Goal: Answer question/provide support

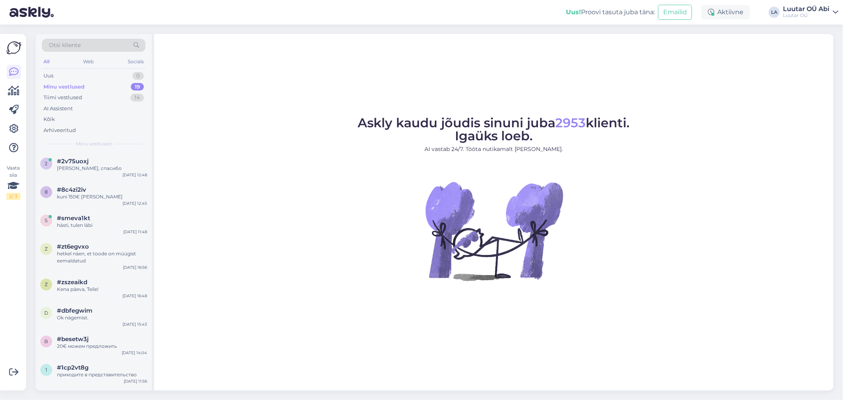
click at [129, 88] on div "Minu vestlused 19" at bounding box center [93, 86] width 103 height 11
click at [88, 84] on div "Minu vestlused 19" at bounding box center [93, 86] width 103 height 11
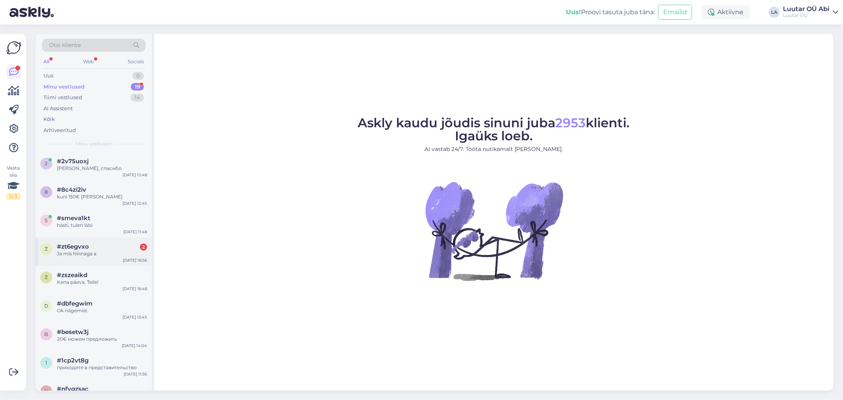
click at [83, 250] on div "Ja mis hinnaga a" at bounding box center [102, 253] width 90 height 7
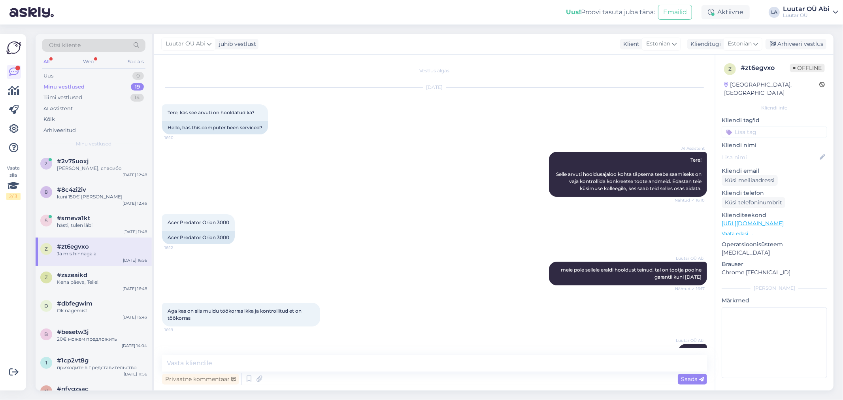
scroll to position [282, 0]
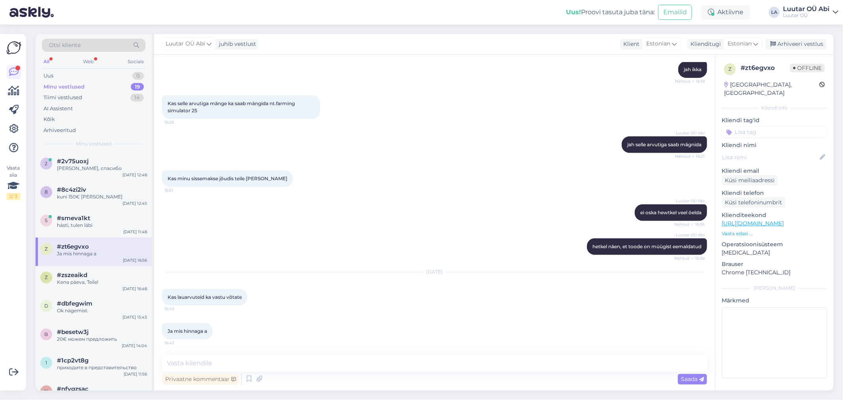
click at [350, 177] on div "Kas minu sissemakse jõudis teile [PERSON_NAME] 16:51" at bounding box center [434, 179] width 545 height 34
click at [299, 353] on div "Vestlus algas [DATE] Tere, kas see arvuti on hooldatud ka? 16:10 Hello, has thi…" at bounding box center [434, 223] width 561 height 336
drag, startPoint x: 299, startPoint y: 353, endPoint x: 289, endPoint y: 358, distance: 11.3
click at [292, 361] on div "Vestlus algas [DATE] Tere, kas see arvuti on hooldatud ka? 16:10 Hello, has thi…" at bounding box center [434, 223] width 561 height 336
click at [284, 358] on textarea at bounding box center [434, 363] width 545 height 17
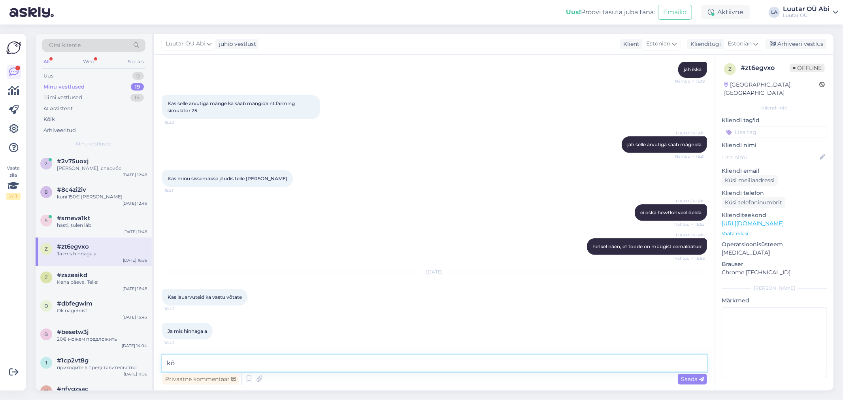
type textarea "k"
type textarea "Tere!"
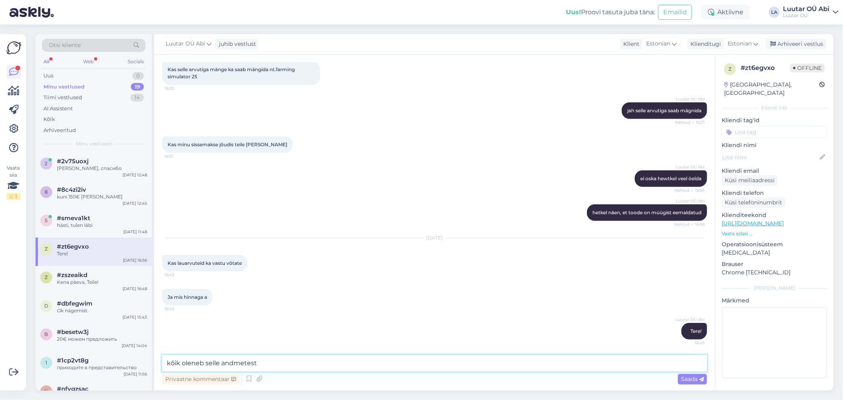
type textarea "kõik oleneb selle andmetest"
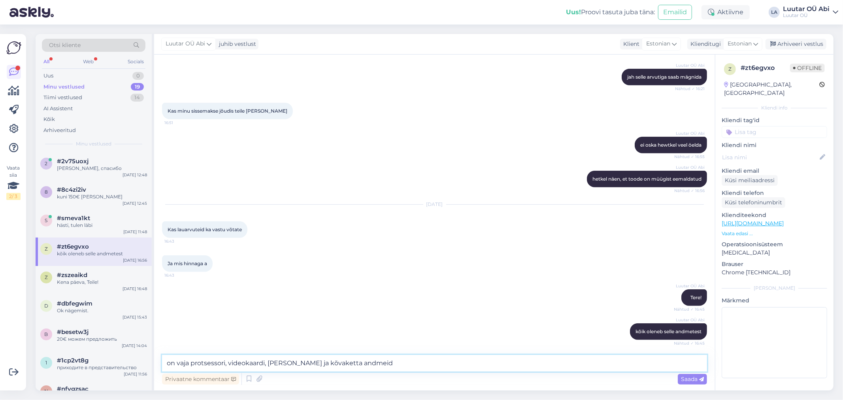
type textarea "on vaja protsessori, videokaardi, [PERSON_NAME] ja kõvaketta andmeid"
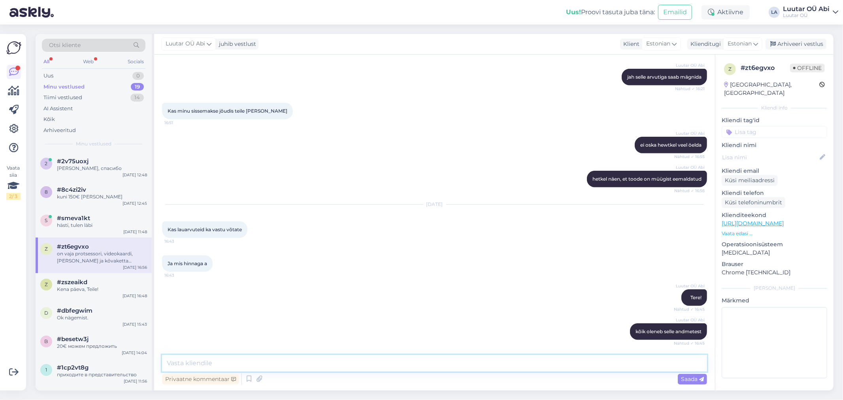
scroll to position [384, 0]
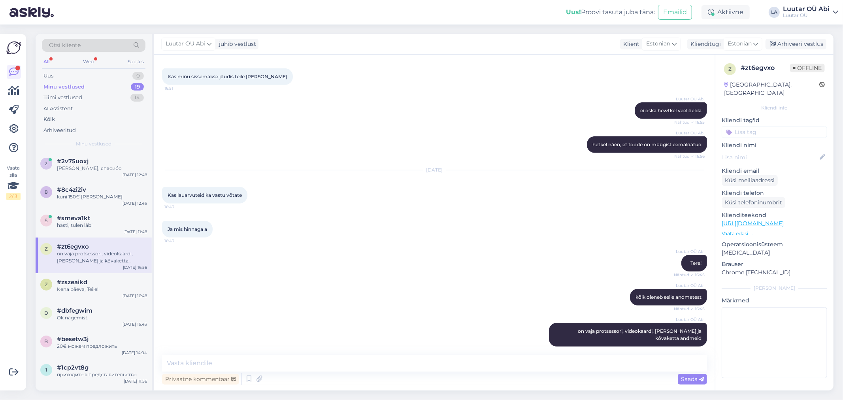
click at [335, 212] on div "Ja mis hinnaga a 16:43" at bounding box center [434, 229] width 545 height 34
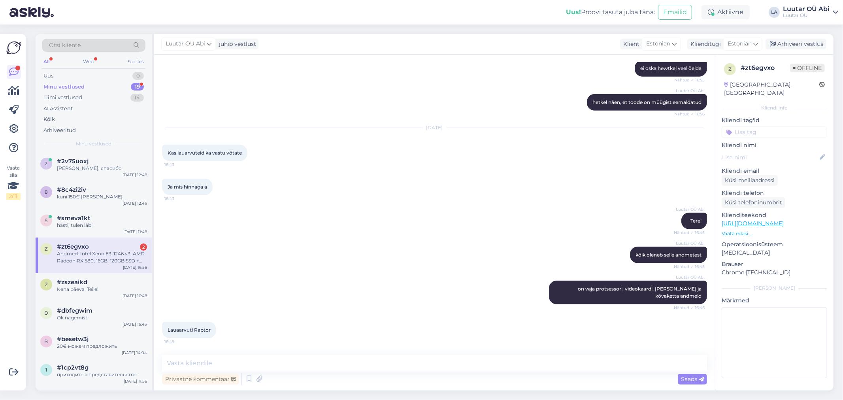
scroll to position [459, 0]
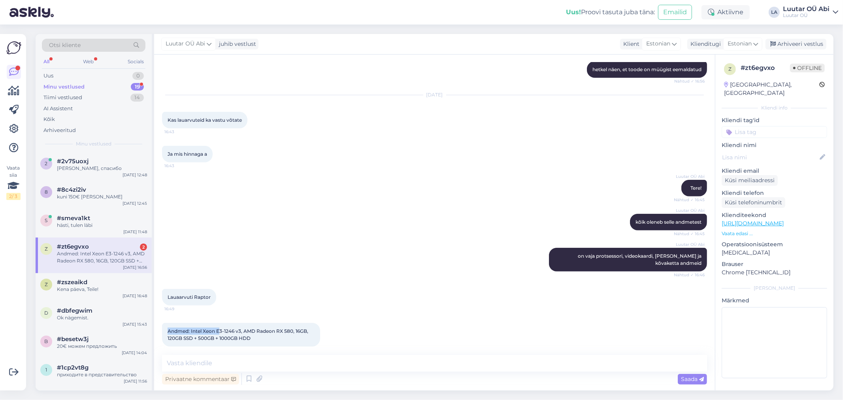
drag, startPoint x: 166, startPoint y: 323, endPoint x: 220, endPoint y: 323, distance: 54.1
click at [220, 323] on div "Andmed: Intel Xeon E3-1246 v3, AMD Radeon RX 580, 16GB, 120GB SSD + 500GB + 100…" at bounding box center [241, 335] width 158 height 24
click at [168, 294] on span "Lauaarvuti Raptor" at bounding box center [188, 297] width 43 height 6
drag, startPoint x: 167, startPoint y: 290, endPoint x: 211, endPoint y: 288, distance: 43.9
click at [211, 289] on div "Lauaarvuti Raptor 16:49" at bounding box center [189, 297] width 54 height 17
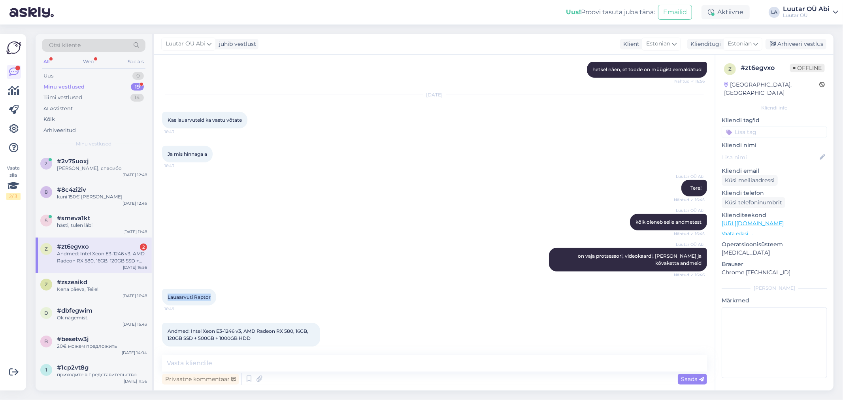
copy span "Lauaarvuti Raptor"
click at [169, 336] on div "Andmed: Intel Xeon E3-1246 v3, AMD Radeon RX 580, 16GB, 120GB SSD + 500GB + 100…" at bounding box center [241, 335] width 158 height 24
drag, startPoint x: 164, startPoint y: 322, endPoint x: 253, endPoint y: 329, distance: 88.8
click at [253, 329] on div "Andmed: Intel Xeon E3-1246 v3, AMD Radeon RX 580, 16GB, 120GB SSD + 500GB + 100…" at bounding box center [241, 335] width 158 height 24
copy span "Andmed: Intel Xeon E3-1246 v3, AMD Radeon RX 580, 16GB, 120GB SSD + 500GB + 100…"
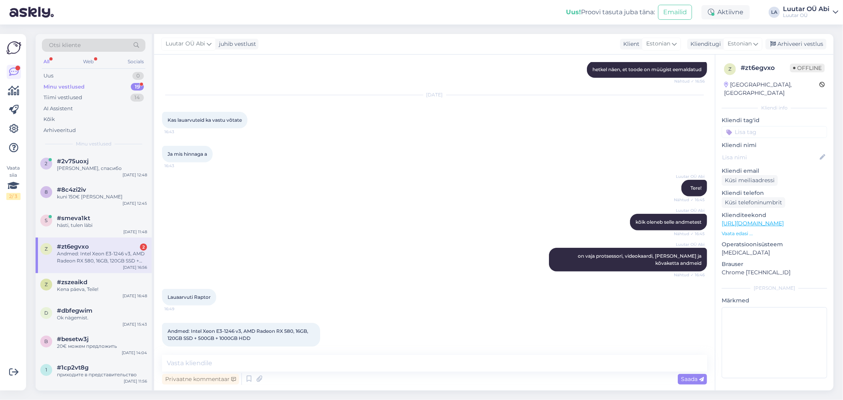
click at [98, 261] on div "Andmed: Intel Xeon E3-1246 v3, AMD Radeon RX 580, 16GB, 120GB SSD + 500GB + 100…" at bounding box center [102, 257] width 90 height 14
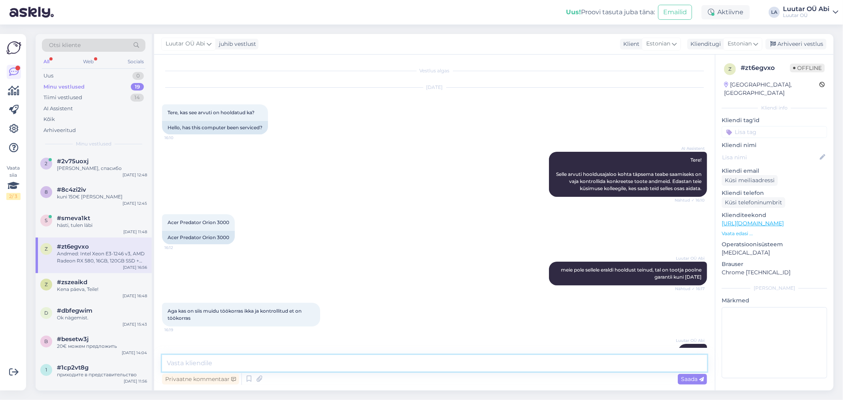
click at [218, 361] on textarea at bounding box center [434, 363] width 545 height 17
type textarea "kohe uurime"
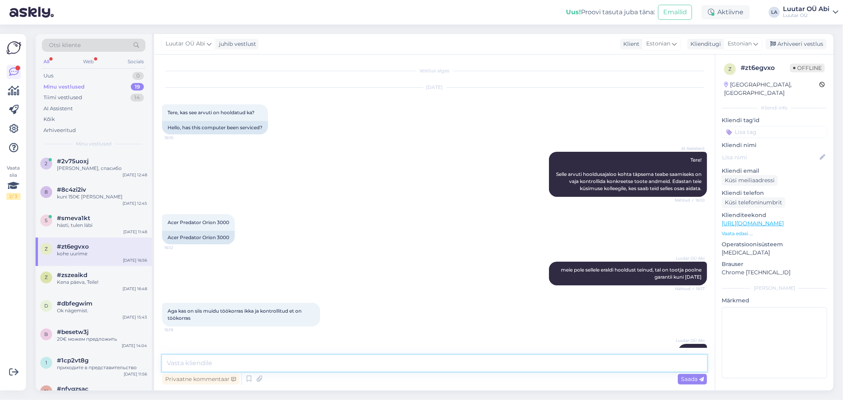
scroll to position [493, 0]
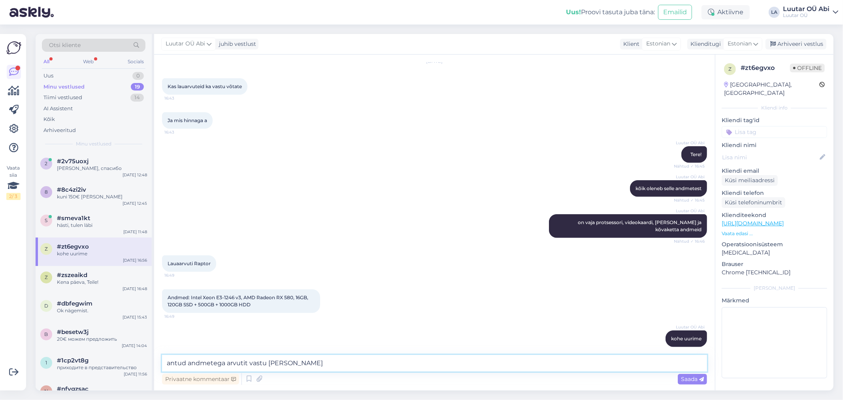
type textarea "antud andmetega arvutit vastu [PERSON_NAME]"
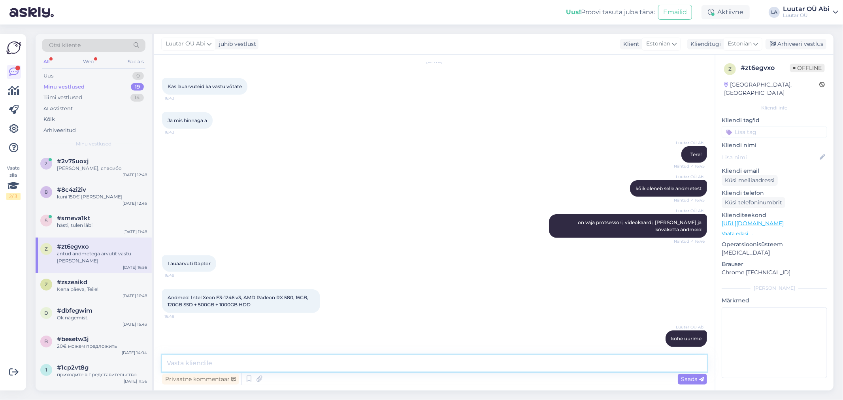
scroll to position [527, 0]
